Goal: Find specific page/section: Find specific page/section

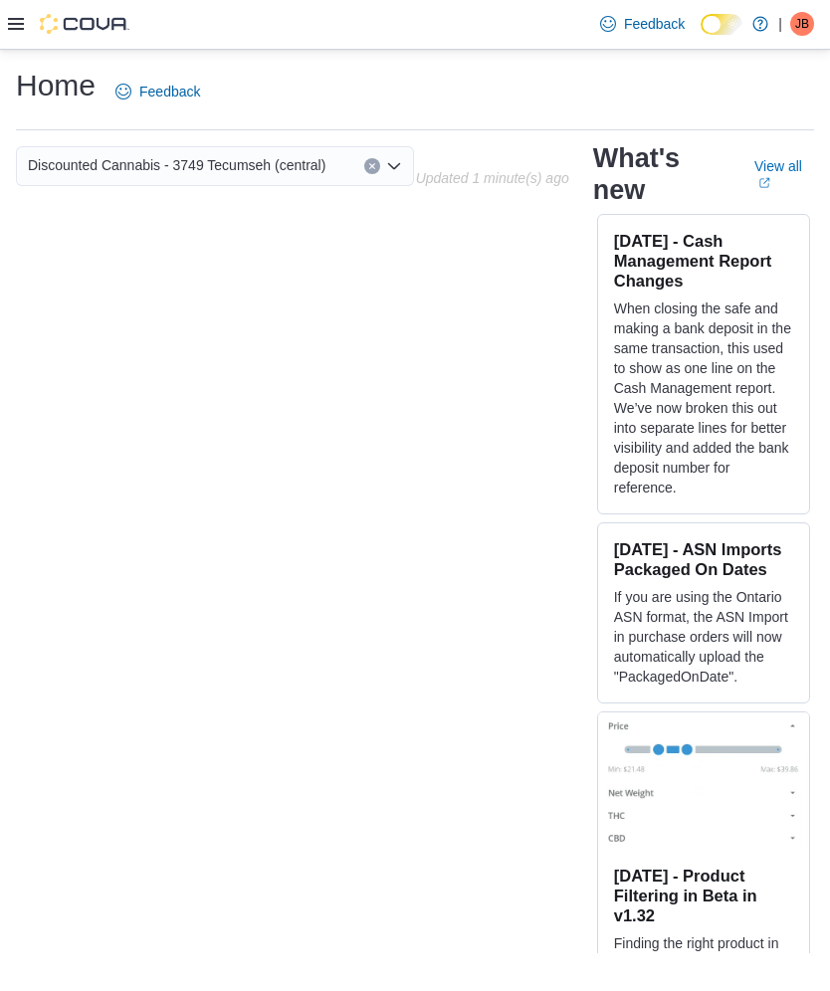
click at [18, 31] on icon at bounding box center [16, 24] width 16 height 16
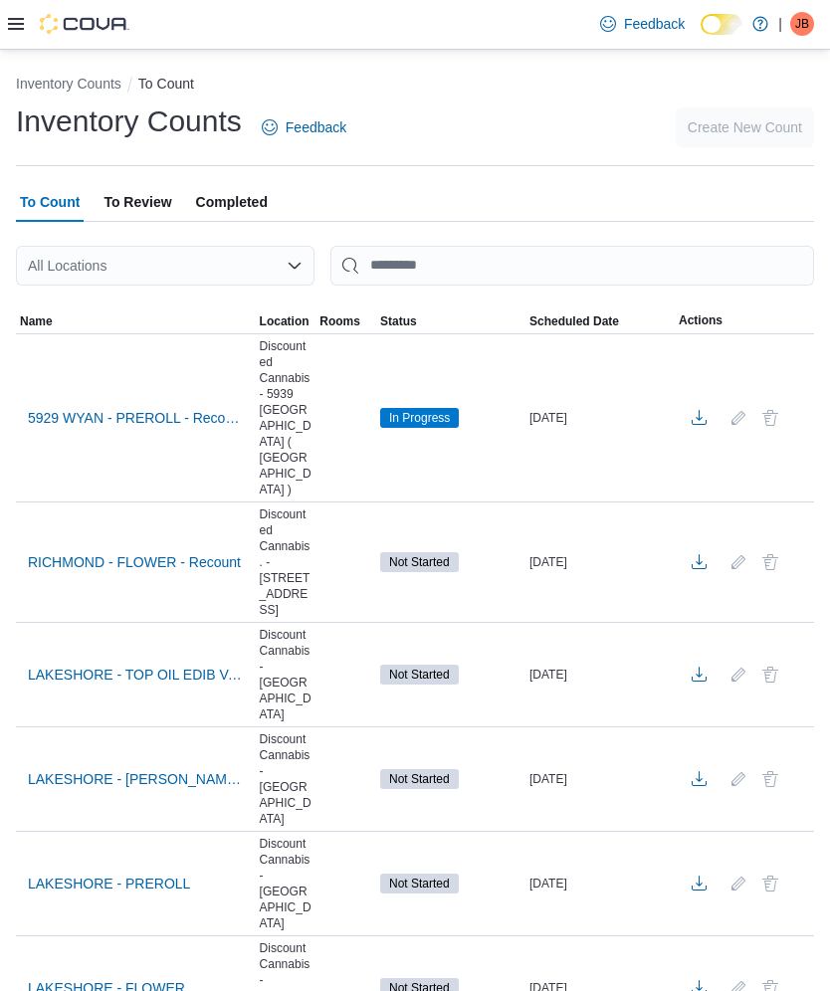
click at [90, 277] on div "All Locations" at bounding box center [165, 266] width 299 height 40
